Goal: Check status: Check status

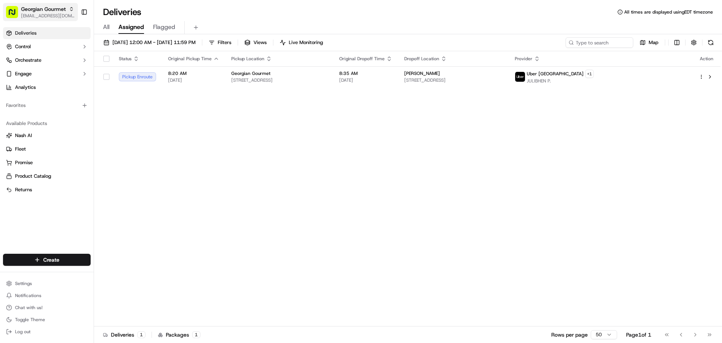
click at [38, 12] on span "Georgian Gourmet" at bounding box center [43, 9] width 45 height 8
type input "My fit"
click at [115, 36] on span "My Fit Foods" at bounding box center [110, 39] width 29 height 7
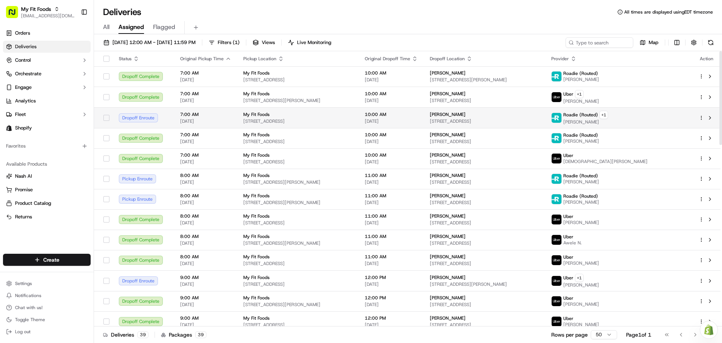
click at [424, 109] on td "10:00 AM [DATE]" at bounding box center [391, 117] width 65 height 21
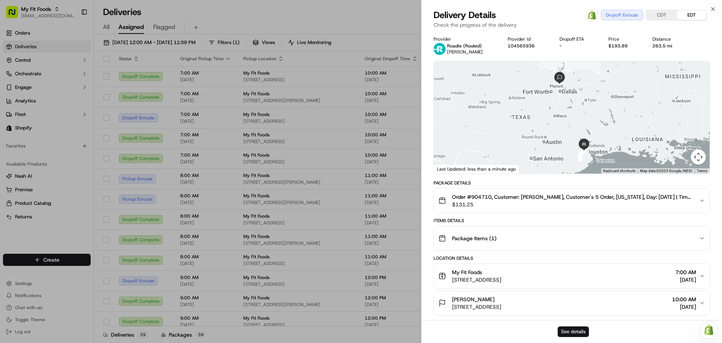
click at [571, 332] on button "See details" at bounding box center [573, 331] width 31 height 11
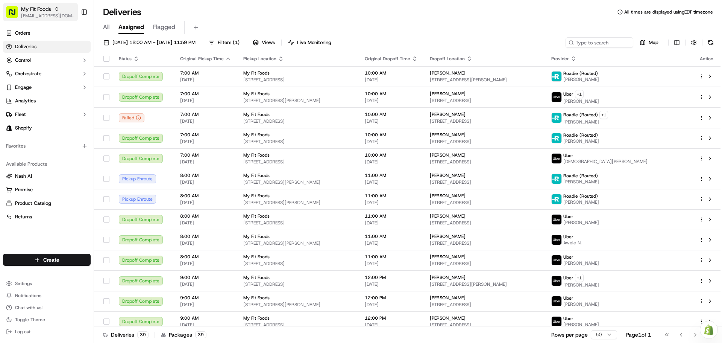
click at [21, 6] on button "My Fit Foods [EMAIL_ADDRESS][DOMAIN_NAME]" at bounding box center [40, 12] width 75 height 18
click at [124, 20] on div "Organizations Sahadis - Seasonal & Gifts" at bounding box center [136, 33] width 112 height 29
click at [124, 19] on div "Organizations Sahadis - Seasonal & Gifts" at bounding box center [136, 33] width 112 height 29
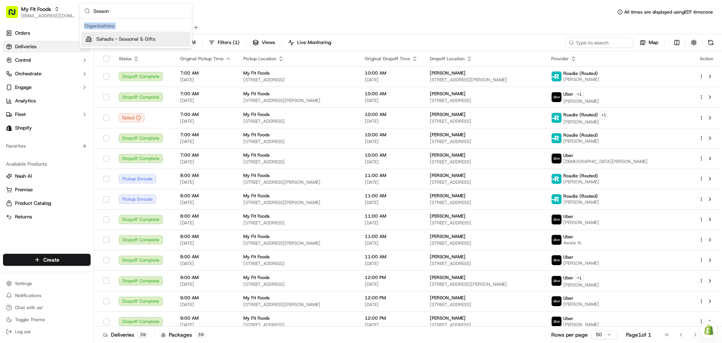
click at [124, 13] on input "Season" at bounding box center [140, 10] width 94 height 15
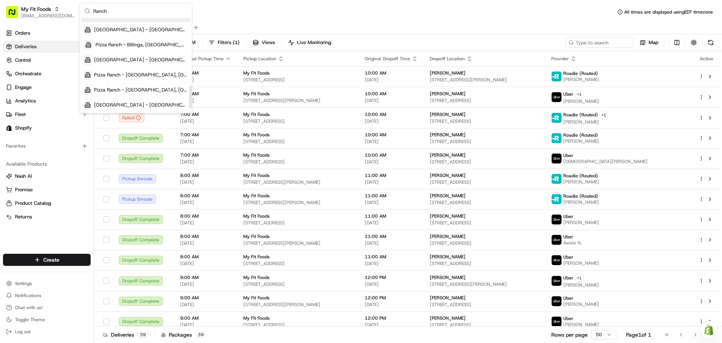
scroll to position [296, 0]
type input "Ranch"
click at [45, 14] on span "[EMAIL_ADDRESS][DOMAIN_NAME]" at bounding box center [48, 16] width 54 height 6
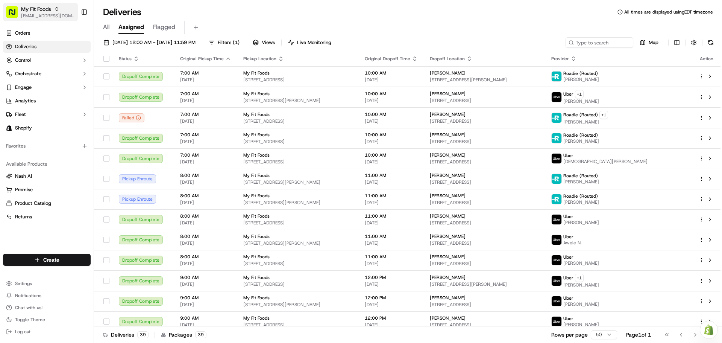
click at [45, 14] on span "[EMAIL_ADDRESS][DOMAIN_NAME]" at bounding box center [48, 16] width 54 height 6
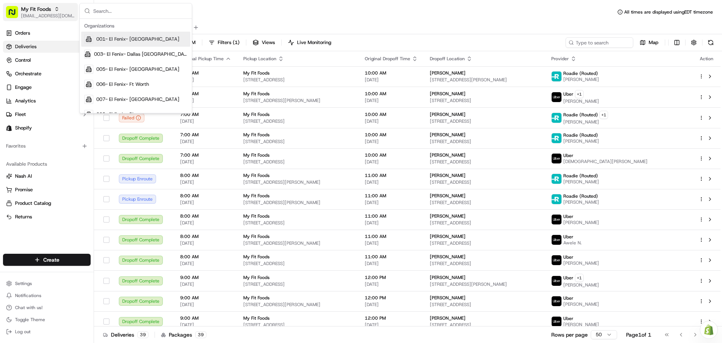
click at [45, 14] on span "[EMAIL_ADDRESS][DOMAIN_NAME]" at bounding box center [48, 16] width 54 height 6
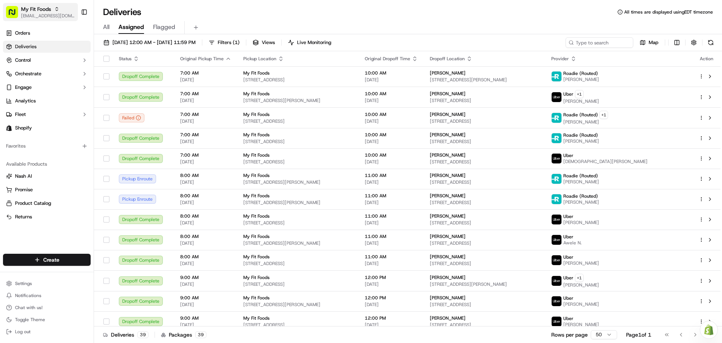
click at [45, 14] on span "[EMAIL_ADDRESS][DOMAIN_NAME]" at bounding box center [48, 16] width 54 height 6
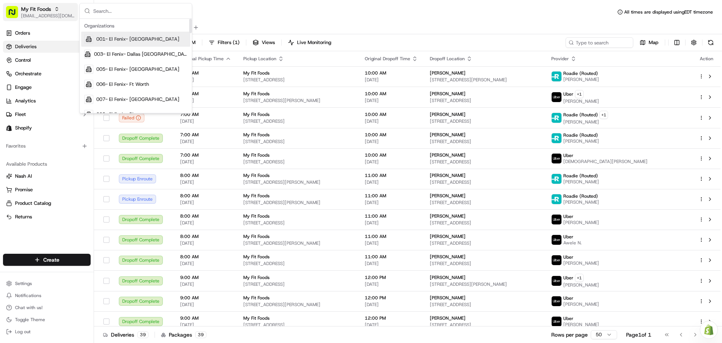
click at [43, 8] on span "My Fit Foods" at bounding box center [36, 9] width 30 height 8
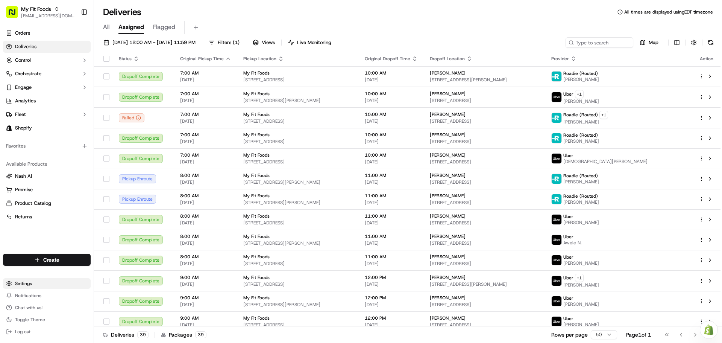
click at [36, 285] on html "My Fit Foods [EMAIL_ADDRESS][DOMAIN_NAME] Toggle Sidebar Orders Deliveries Cont…" at bounding box center [361, 171] width 722 height 343
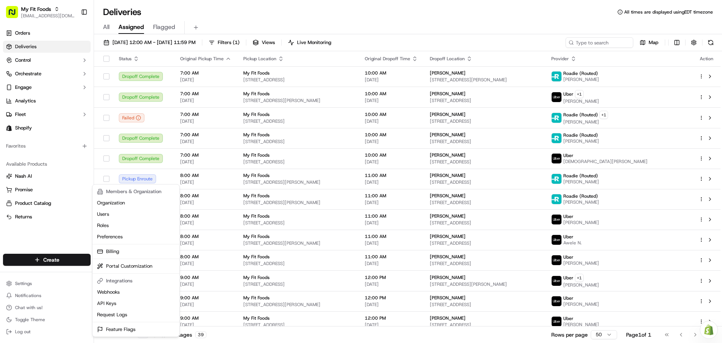
click at [26, 333] on html "My Fit Foods [EMAIL_ADDRESS][DOMAIN_NAME] Toggle Sidebar Orders Deliveries Cont…" at bounding box center [361, 171] width 722 height 343
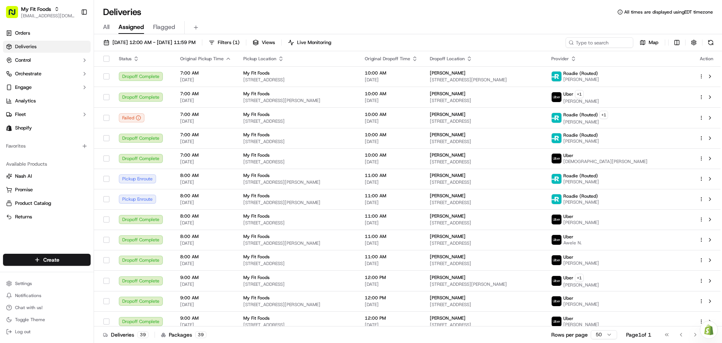
click at [26, 336] on button "Log out" at bounding box center [47, 331] width 88 height 11
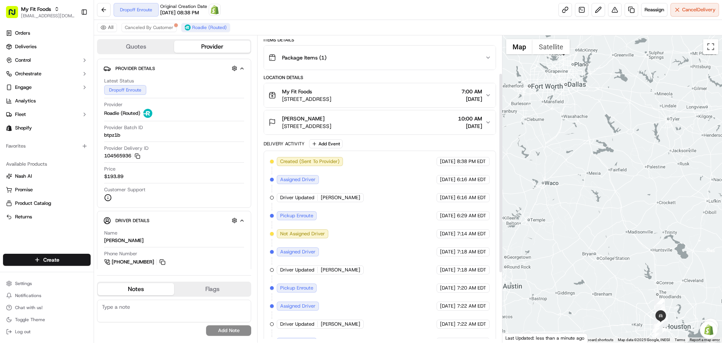
scroll to position [113, 0]
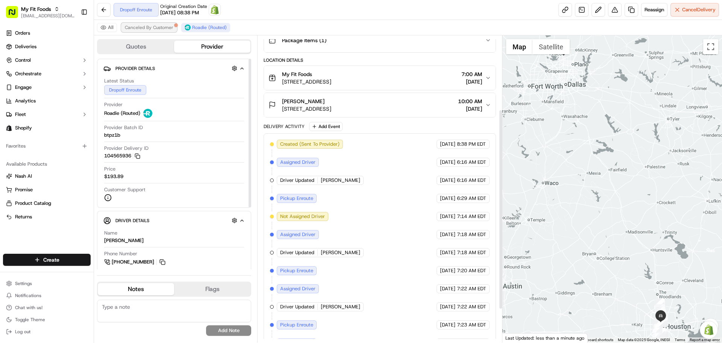
click at [148, 25] on span "Canceled By Customer" at bounding box center [149, 27] width 49 height 6
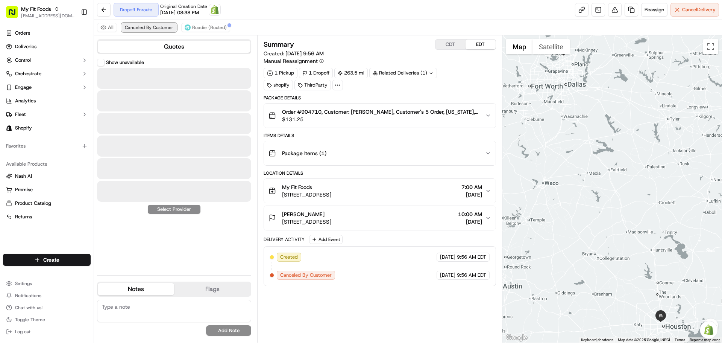
scroll to position [0, 0]
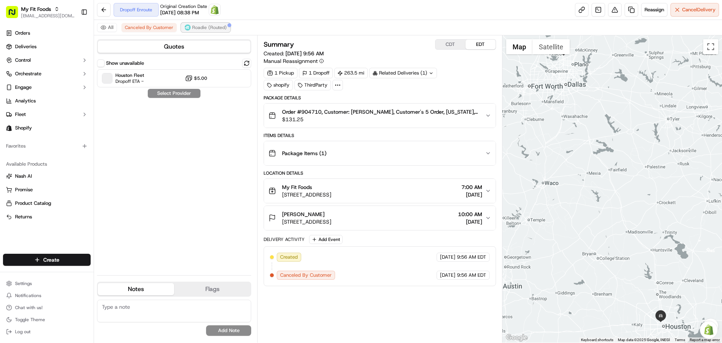
click at [192, 30] on span "Roadie (Routed)" at bounding box center [209, 27] width 35 height 6
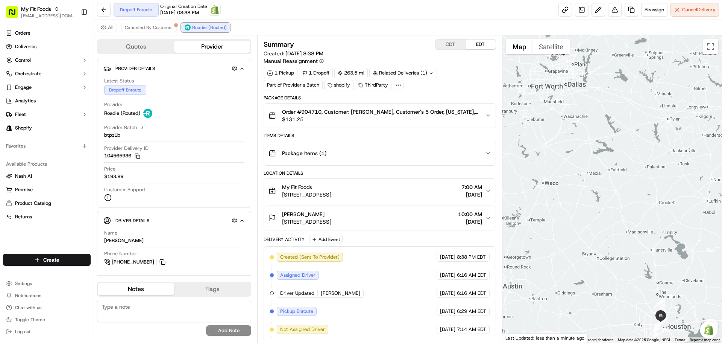
scroll to position [164, 0]
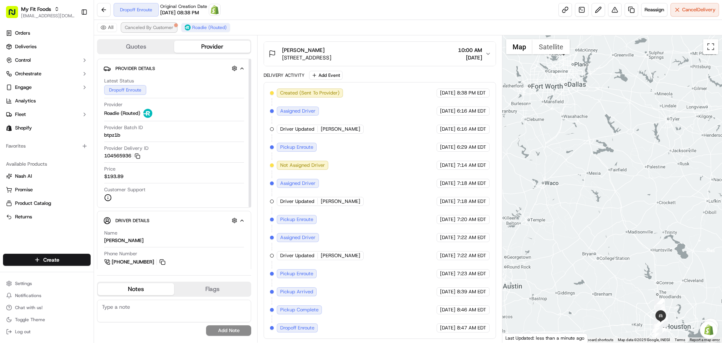
click at [159, 26] on span "Canceled By Customer" at bounding box center [149, 27] width 49 height 6
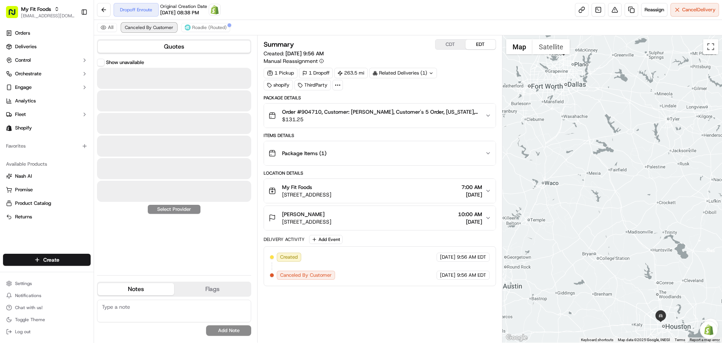
scroll to position [0, 0]
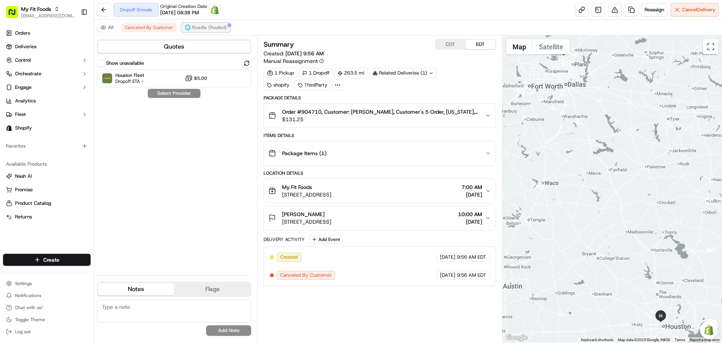
click at [189, 28] on img at bounding box center [188, 27] width 6 height 6
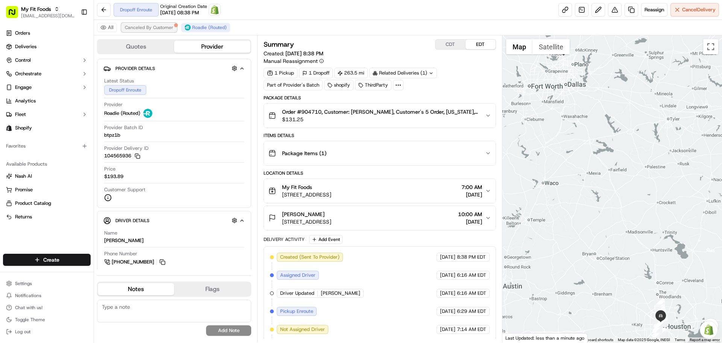
click at [137, 28] on span "Canceled By Customer" at bounding box center [149, 27] width 49 height 6
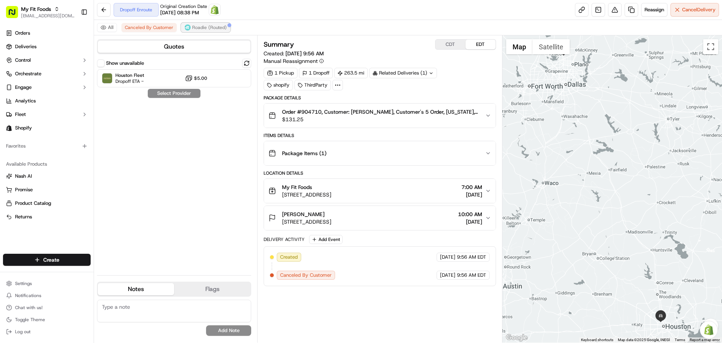
click at [204, 28] on span "Roadie (Routed)" at bounding box center [209, 27] width 35 height 6
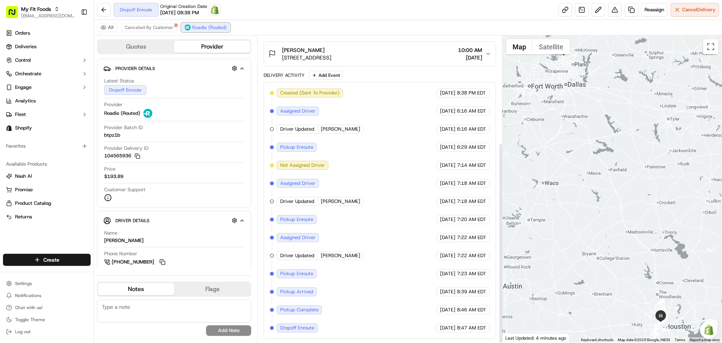
scroll to position [126, 0]
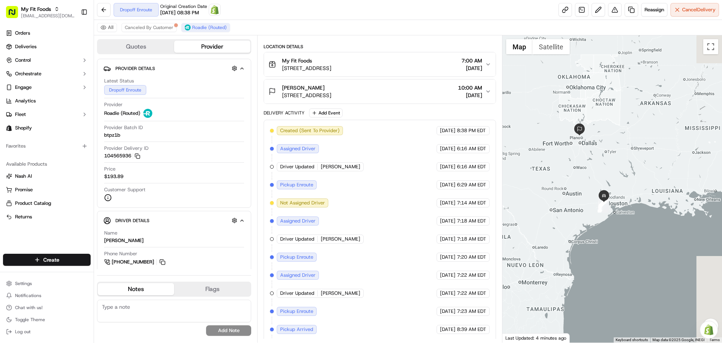
drag, startPoint x: 677, startPoint y: 202, endPoint x: 577, endPoint y: 145, distance: 114.9
click at [577, 145] on div at bounding box center [612, 188] width 220 height 307
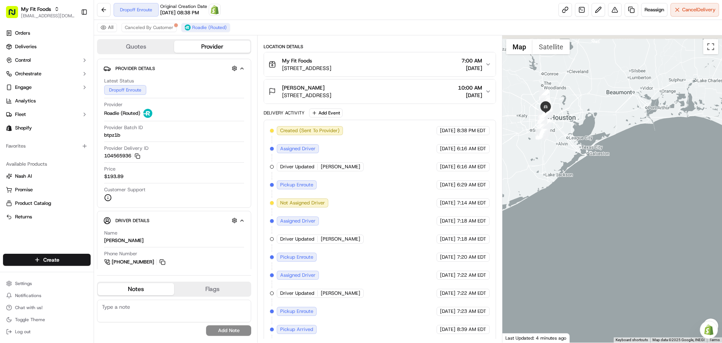
drag, startPoint x: 573, startPoint y: 167, endPoint x: 615, endPoint y: 252, distance: 94.4
click at [615, 252] on div at bounding box center [612, 188] width 220 height 307
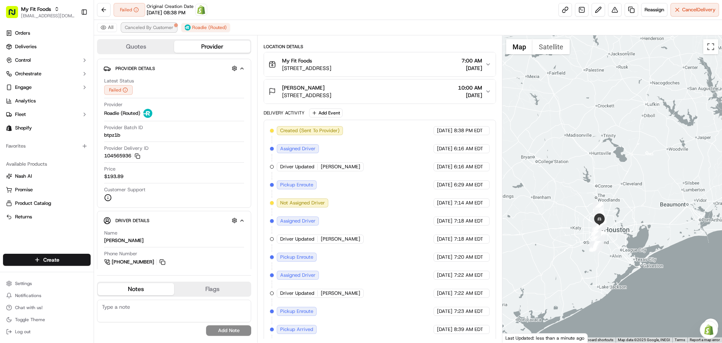
click at [168, 28] on span "Canceled By Customer" at bounding box center [149, 27] width 49 height 6
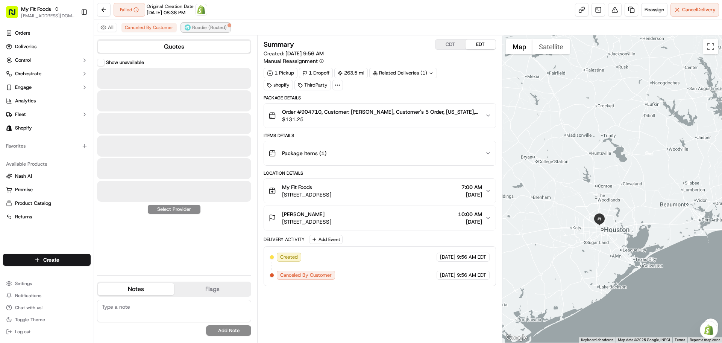
click at [192, 29] on span "Roadie (Routed)" at bounding box center [209, 27] width 35 height 6
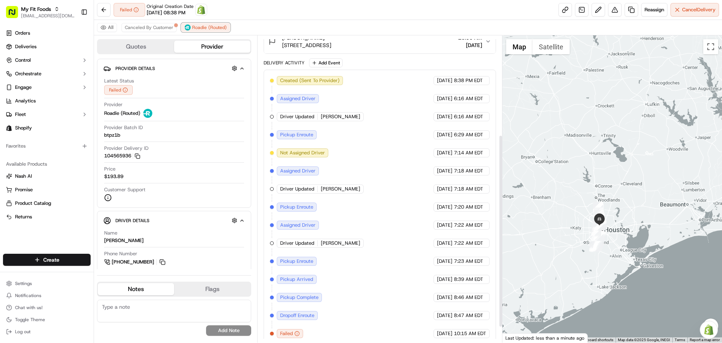
scroll to position [182, 0]
